Goal: Communication & Community: Answer question/provide support

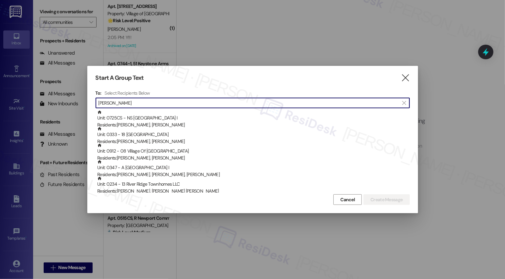
type input "[PERSON_NAME]"
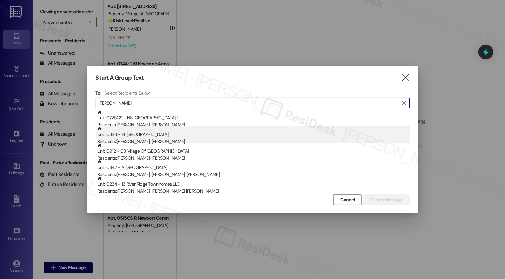
click at [152, 141] on div "Residents: [PERSON_NAME], [PERSON_NAME]" at bounding box center [253, 141] width 313 height 7
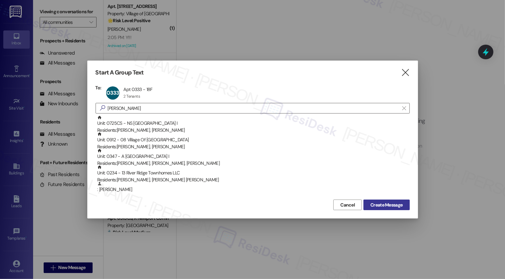
click at [375, 203] on span "Create Message" at bounding box center [387, 205] width 32 height 7
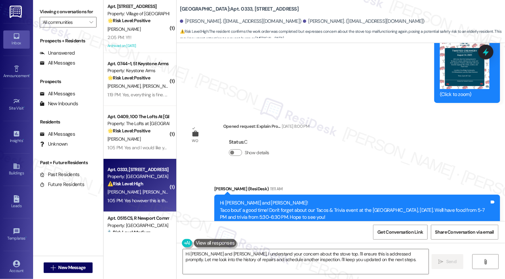
scroll to position [4764, 0]
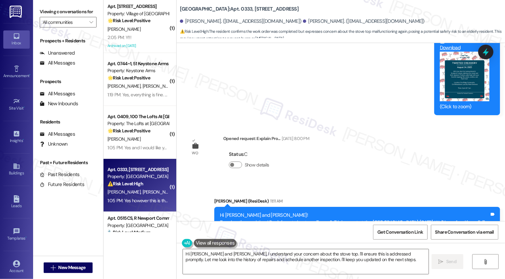
click at [229, 160] on div "Show details" at bounding box center [250, 166] width 43 height 13
click at [231, 162] on button "Show details" at bounding box center [235, 165] width 13 height 7
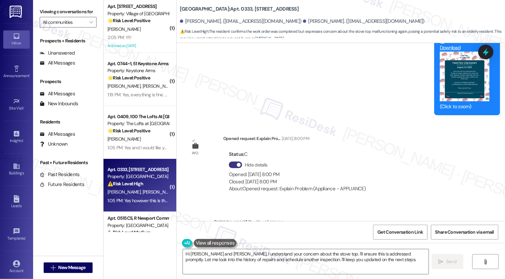
scroll to position [4998, 0]
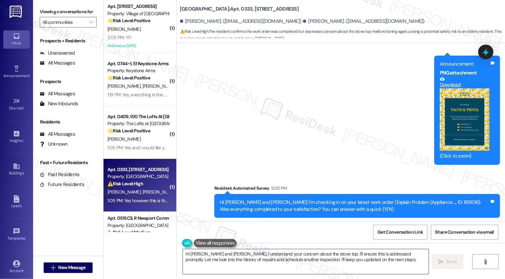
click at [216, 256] on textarea "Hi [PERSON_NAME] and [PERSON_NAME], I understand your concern about the stove t…" at bounding box center [306, 261] width 246 height 25
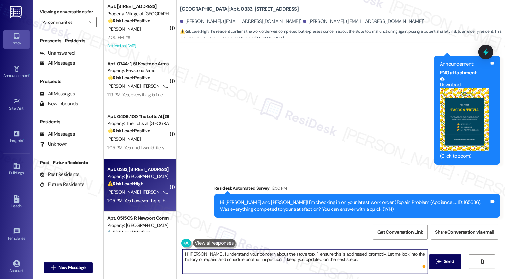
click at [213, 254] on textarea "Hi [PERSON_NAME], I understand your concern about the stove top. I'll ensure th…" at bounding box center [305, 261] width 246 height 25
click at [292, 259] on textarea "Hi [PERSON_NAME], I understand your concern about the stove top. I'll ensure th…" at bounding box center [305, 261] width 246 height 25
drag, startPoint x: 294, startPoint y: 252, endPoint x: 359, endPoint y: 262, distance: 65.3
click at [359, 262] on textarea "Hi [PERSON_NAME], I understand your concern about the stove top. I'll ensure th…" at bounding box center [305, 261] width 246 height 25
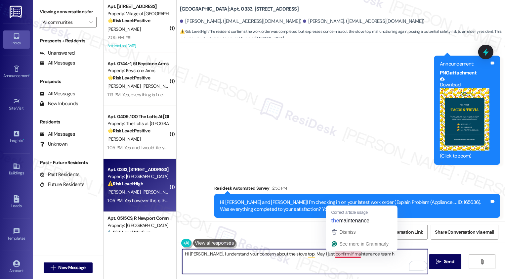
click at [340, 255] on textarea "Hi [PERSON_NAME], I understand your concern about the stove top. May I just con…" at bounding box center [305, 261] width 246 height 25
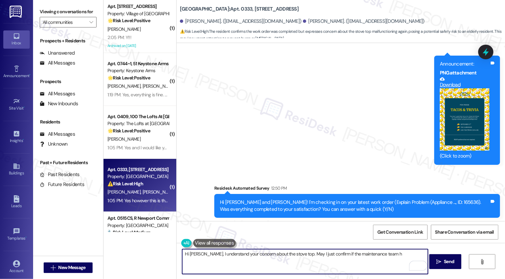
click at [382, 256] on textarea "Hi [PERSON_NAME], I understand your concern about the stove top. May I just con…" at bounding box center [305, 261] width 246 height 25
click at [244, 262] on textarea "Hi [PERSON_NAME], I understand your concern about the stove top. May I just con…" at bounding box center [305, 261] width 246 height 25
type textarea "Hi [PERSON_NAME], I understand your concern about the stove top. May I just con…"
click at [449, 260] on span "Send" at bounding box center [449, 261] width 10 height 7
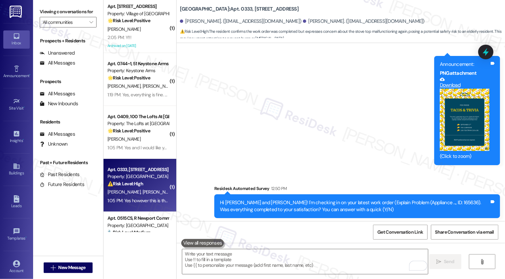
scroll to position [5051, 0]
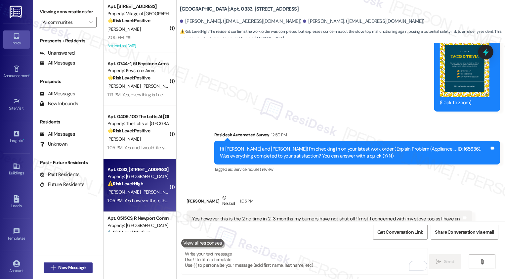
click at [63, 269] on span "New Message" at bounding box center [71, 267] width 27 height 7
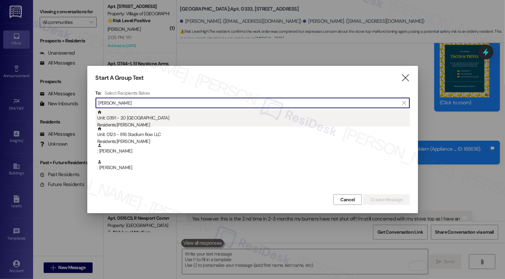
type input "[PERSON_NAME]"
click at [134, 120] on div "Unit: 0391 - 20 Fox Ridge Residents: [PERSON_NAME]" at bounding box center [253, 119] width 313 height 19
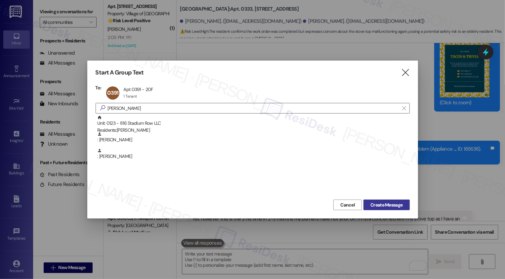
click at [384, 203] on span "Create Message" at bounding box center [387, 205] width 32 height 7
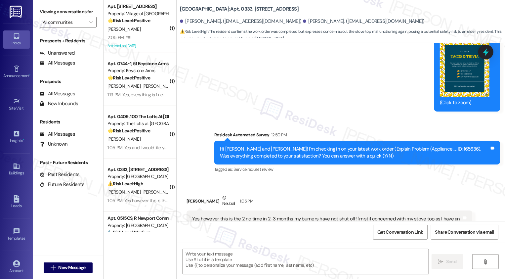
type textarea "Fetching suggested responses. Please feel free to read through the conversation…"
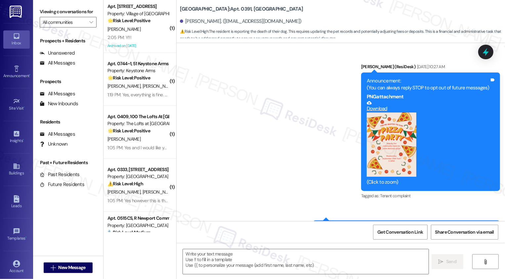
scroll to position [4728, 0]
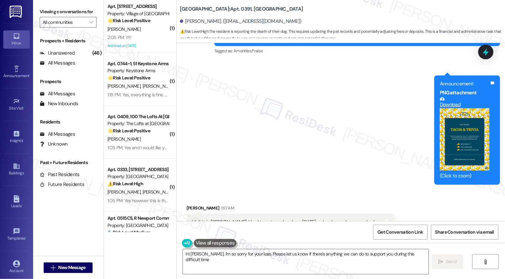
type textarea "Hi [PERSON_NAME], I'm so sorry for your loss. Please let us know if there's any…"
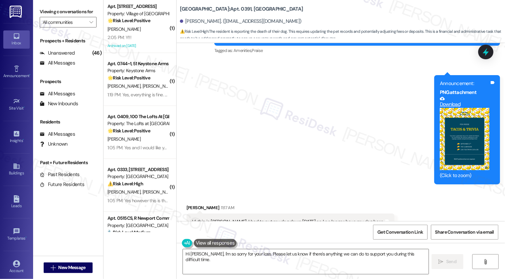
click at [464, 124] on button "Zoom image" at bounding box center [465, 139] width 50 height 62
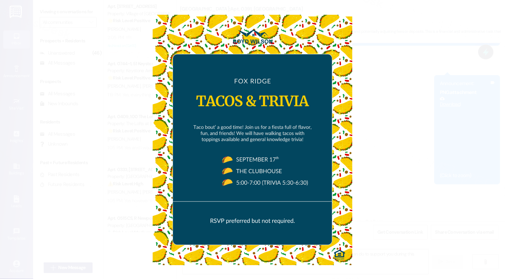
click at [394, 151] on button "Unzoom image" at bounding box center [252, 139] width 505 height 279
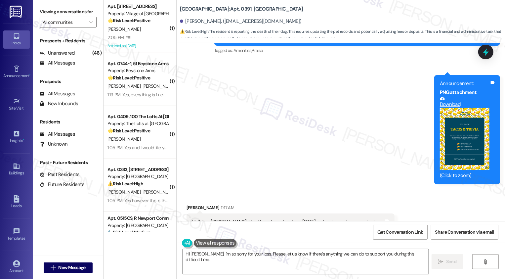
click at [256, 259] on textarea "Hi [PERSON_NAME], I'm so sorry for your loss. Please let us know if there's any…" at bounding box center [306, 261] width 246 height 25
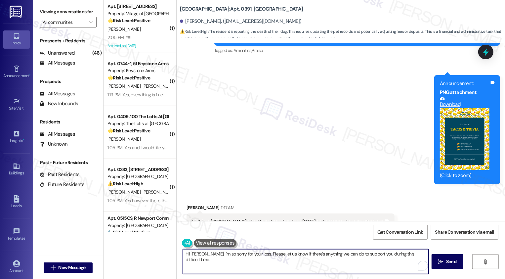
click at [254, 255] on textarea "Hi [PERSON_NAME], I'm so sorry for your loss. Please let us know if there's any…" at bounding box center [306, 261] width 246 height 25
click at [418, 255] on textarea "Hi [PERSON_NAME], I'm so sorry for your loss. Please let us know if there's any…" at bounding box center [306, 261] width 246 height 25
click at [439, 264] on icon "" at bounding box center [439, 261] width 5 height 5
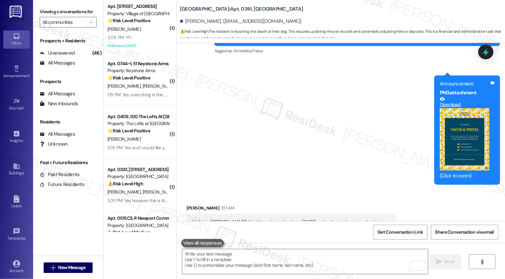
scroll to position [4775, 0]
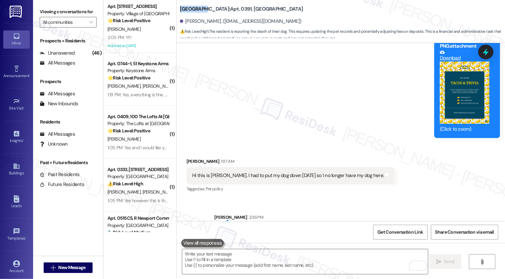
drag, startPoint x: 176, startPoint y: 9, endPoint x: 197, endPoint y: 10, distance: 20.6
click at [197, 10] on b "[GEOGRAPHIC_DATA]: Apt. 0391, [GEOGRAPHIC_DATA]" at bounding box center [241, 9] width 123 height 7
copy b "[GEOGRAPHIC_DATA]"
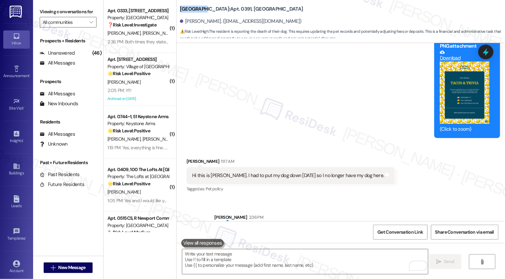
click at [319, 116] on div "Announcement, sent via SMS [PERSON_NAME] (ResiDesk) 11:16 AM Hi [PERSON_NAME]! …" at bounding box center [341, 43] width 329 height 199
click at [320, 100] on div "Announcement, sent via SMS [PERSON_NAME] (ResiDesk) 11:16 AM Hi [PERSON_NAME]! …" at bounding box center [341, 43] width 329 height 199
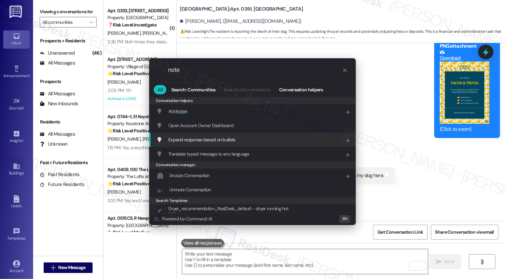
type input "note"
click at [402, 139] on div ".cls-1{fill:#0a055f;}.cls-2{fill:#0cc4c4;} resideskLogoBlueOrange note All Sear…" at bounding box center [252, 139] width 505 height 279
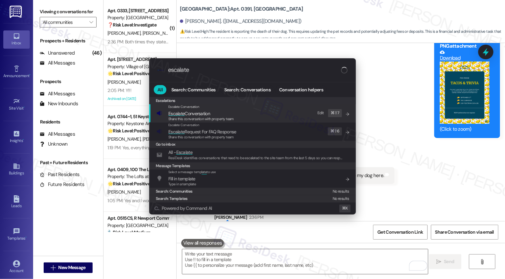
type input "escalate"
click at [212, 116] on span "Escalate Conversation" at bounding box center [201, 113] width 66 height 7
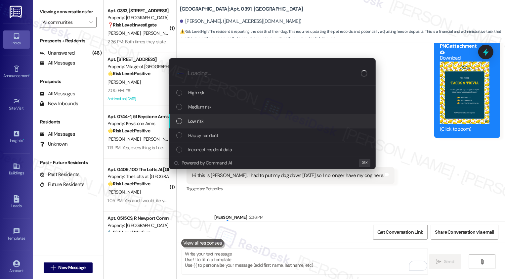
click at [208, 120] on div "Low risk" at bounding box center [273, 120] width 194 height 7
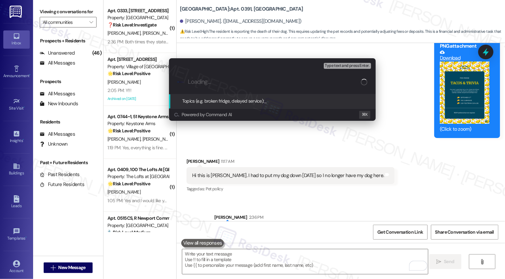
click at [392, 150] on div "Escalate Conversation Low risk Topics (e.g. broken fridge, delayed service) Any…" at bounding box center [252, 139] width 505 height 279
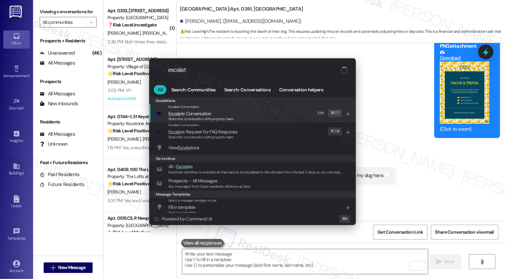
type input "escalate"
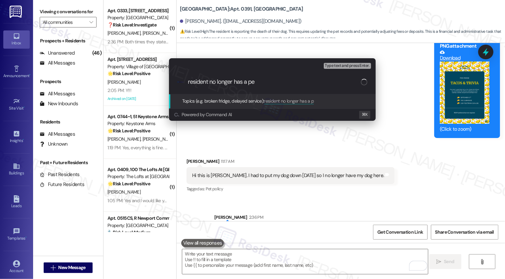
type input "resident no longer has a pet"
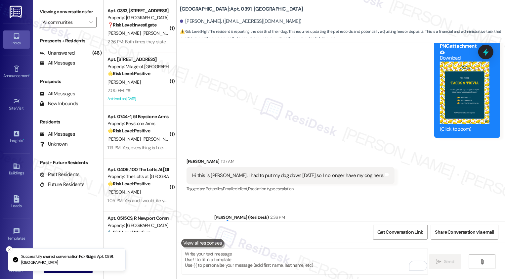
scroll to position [4728, 0]
